Goal: Task Accomplishment & Management: Complete application form

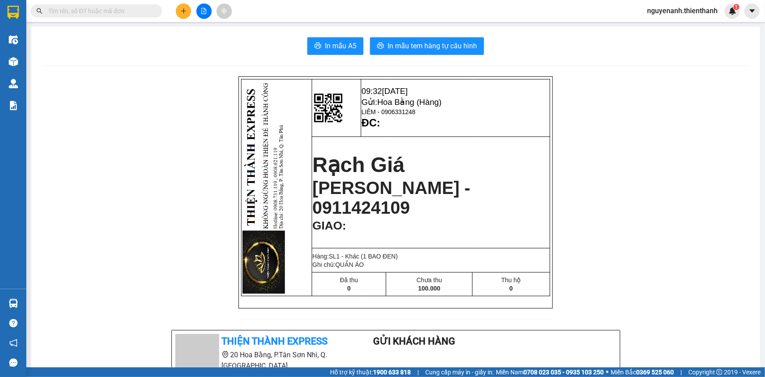
click at [179, 16] on button at bounding box center [183, 11] width 15 height 15
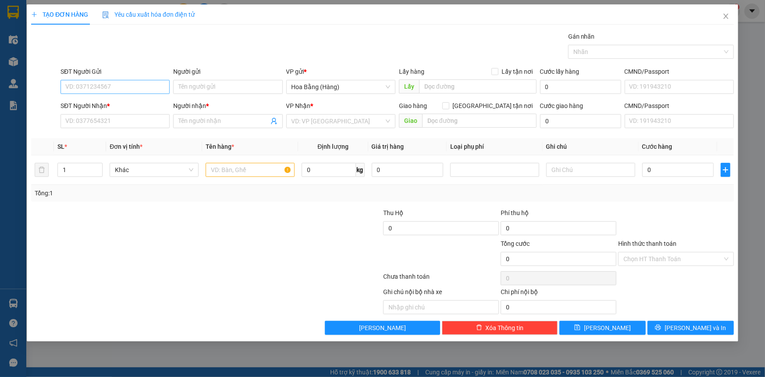
drag, startPoint x: 105, startPoint y: 76, endPoint x: 106, endPoint y: 81, distance: 4.9
click at [105, 77] on div "SĐT Người Gửi" at bounding box center [115, 73] width 109 height 13
click at [106, 82] on input "SĐT Người Gửi" at bounding box center [115, 87] width 109 height 14
type input "0983343490"
click at [141, 102] on div "0983343490 - LUẬT" at bounding box center [115, 105] width 99 height 10
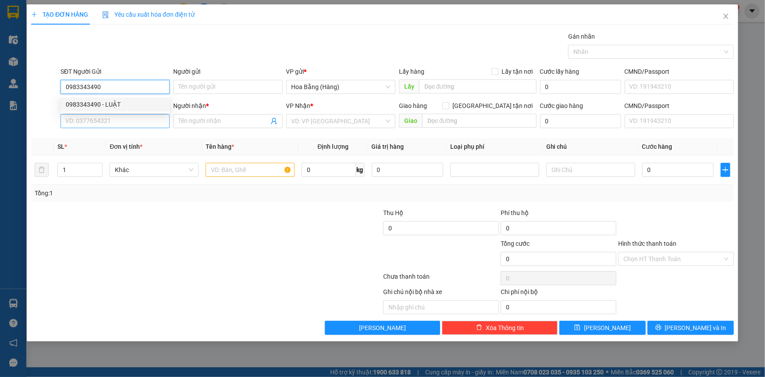
type input "LUẬT"
type input "0844207915"
type input "Chị Quyên"
type input "[DEMOGRAPHIC_DATA] 10"
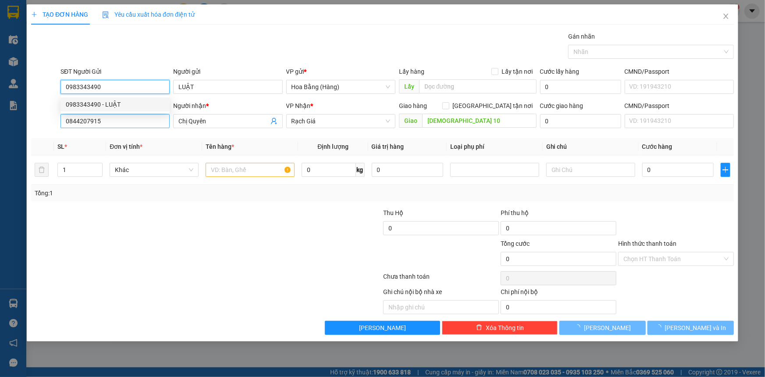
type input "0983343490"
click at [144, 126] on input "0844207915" at bounding box center [115, 121] width 109 height 14
type input "250.000"
click at [144, 126] on input "0844207915" at bounding box center [115, 121] width 109 height 14
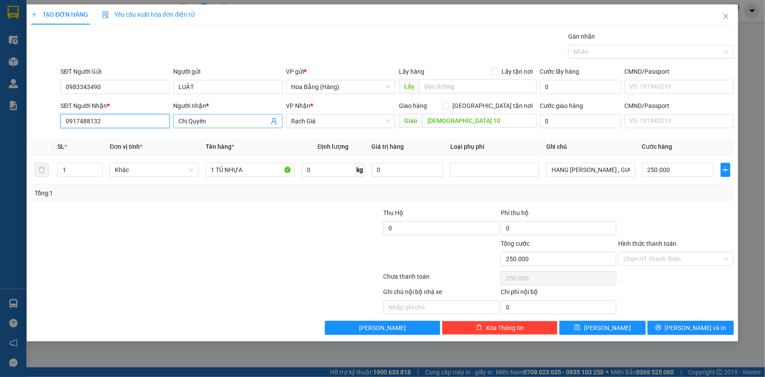
type input "0917488132"
drag, startPoint x: 214, startPoint y: 121, endPoint x: 0, endPoint y: 4, distance: 243.3
click at [0, 52] on div "TẠO ĐƠN HÀNG Yêu cầu xuất hóa đơn điện tử Transit Pickup Surcharge Ids Transit …" at bounding box center [382, 188] width 765 height 377
type input "TUYỀN"
type input "KINH 6"
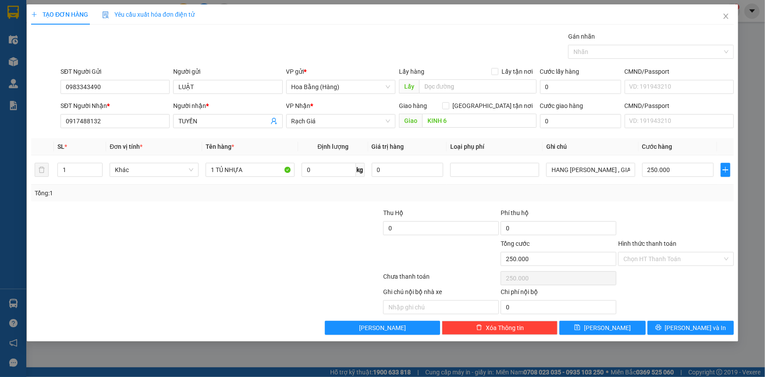
click at [151, 189] on div "Tổng: 1" at bounding box center [165, 193] width 261 height 10
click at [0, 167] on div "TẠO ĐƠN HÀNG Yêu cầu xuất hóa đơn điện tử Transit Pickup Surcharge Ids Transit …" at bounding box center [382, 188] width 765 height 377
type input "1 THÙNG XỐP"
drag, startPoint x: 666, startPoint y: 210, endPoint x: 664, endPoint y: 188, distance: 21.6
click at [664, 200] on div "Transit Pickup Surcharge Ids Transit Deliver Surcharge Ids Transit Deliver Surc…" at bounding box center [382, 183] width 703 height 303
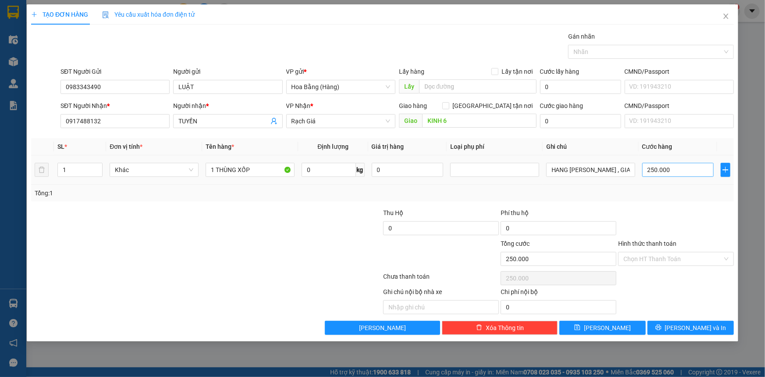
click at [662, 177] on div "250.000" at bounding box center [677, 170] width 71 height 18
click at [665, 174] on input "250.000" at bounding box center [677, 170] width 71 height 14
type input "5"
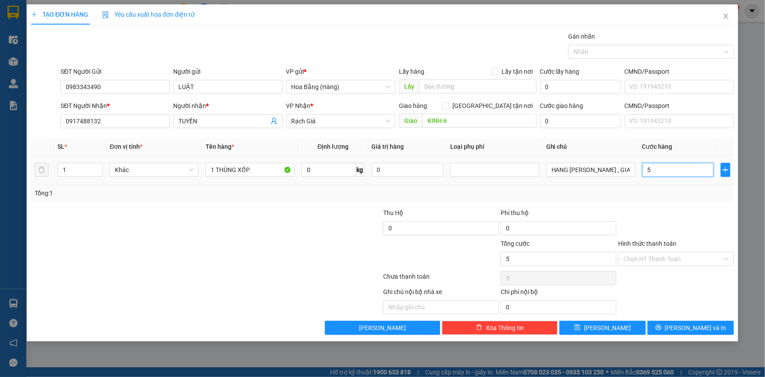
type input "50"
type input "50.000"
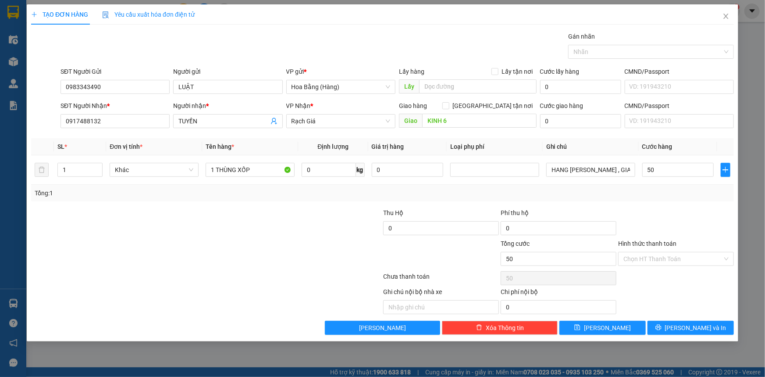
type input "50.000"
click at [653, 199] on div "Tổng: 1" at bounding box center [382, 193] width 703 height 17
click at [651, 241] on label "Hình thức thanh toán" at bounding box center [647, 243] width 58 height 7
click at [651, 252] on input "Hình thức thanh toán" at bounding box center [672, 258] width 99 height 13
click at [652, 254] on input "Hình thức thanh toán" at bounding box center [672, 258] width 99 height 13
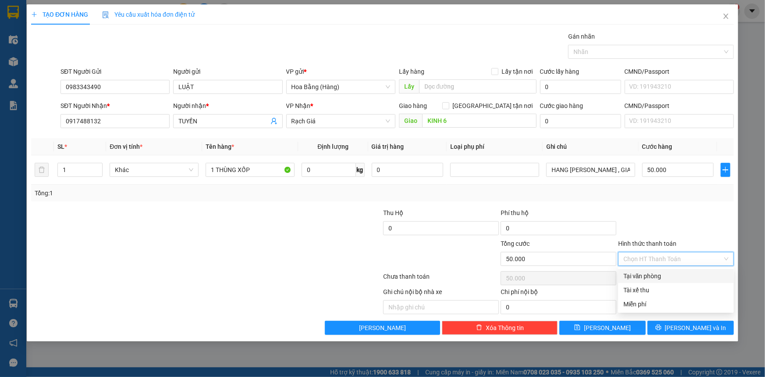
click at [653, 263] on input "Hình thức thanh toán" at bounding box center [672, 258] width 99 height 13
click at [655, 272] on div "Tại văn phòng" at bounding box center [675, 276] width 105 height 10
type input "0"
click at [656, 211] on div at bounding box center [675, 223] width 117 height 31
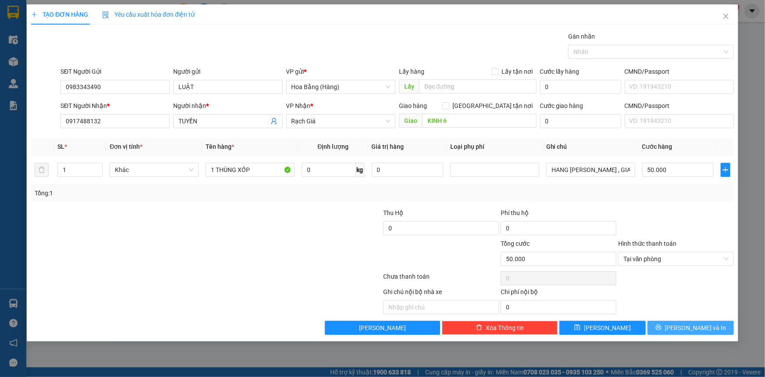
click at [692, 327] on span "[PERSON_NAME] và In" at bounding box center [695, 328] width 61 height 10
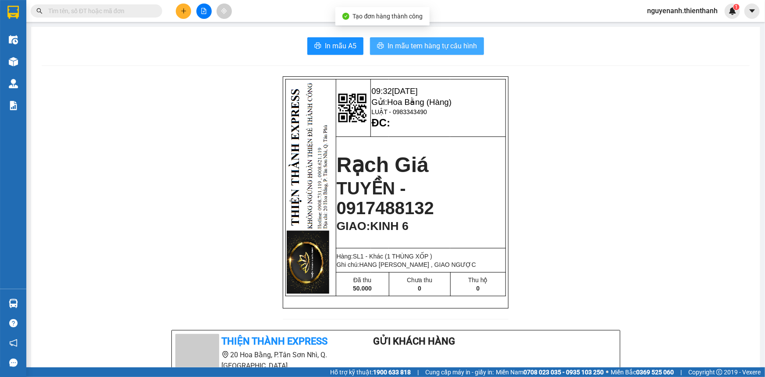
click at [379, 45] on icon "printer" at bounding box center [380, 45] width 7 height 7
